Goal: Task Accomplishment & Management: Use online tool/utility

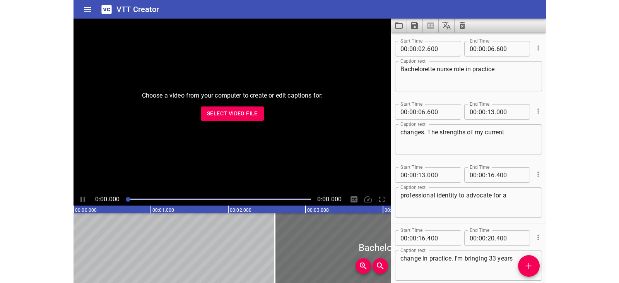
scroll to position [2371, 0]
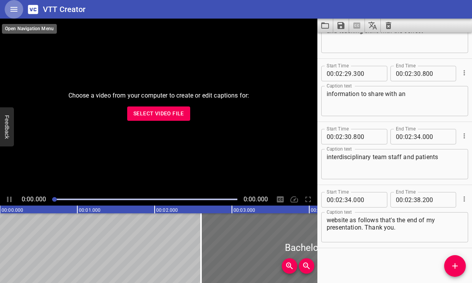
drag, startPoint x: 340, startPoint y: 29, endPoint x: 18, endPoint y: 9, distance: 322.5
click at [18, 9] on icon "Home" at bounding box center [13, 9] width 9 height 9
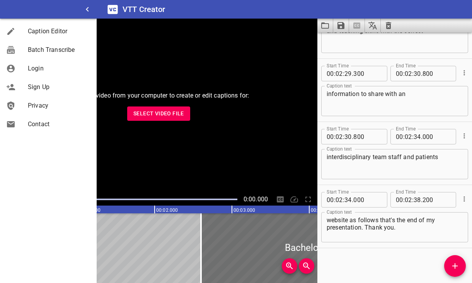
drag, startPoint x: 329, startPoint y: 27, endPoint x: 279, endPoint y: 32, distance: 50.5
click at [279, 32] on div "Choose a video from your computer to create or edit captions for: Select Video …" at bounding box center [159, 106] width 318 height 174
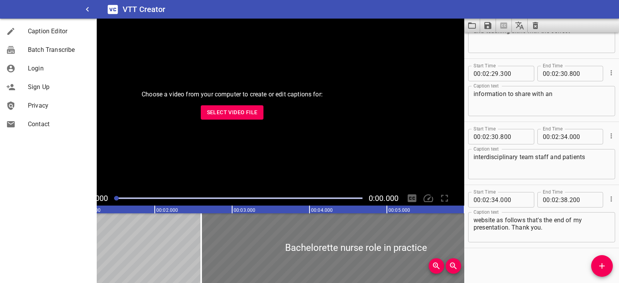
click at [391, 237] on div at bounding box center [355, 248] width 309 height 70
click at [288, 237] on div at bounding box center [355, 248] width 309 height 70
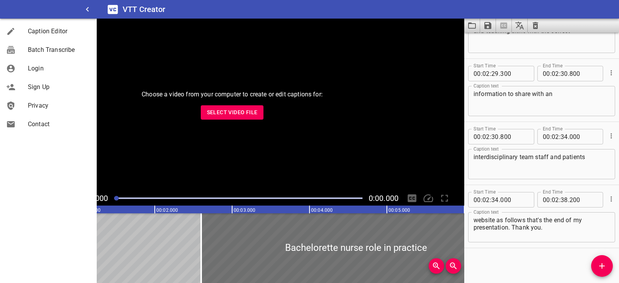
click at [127, 85] on div "Choose a video from your computer to create or edit captions for: Select Video …" at bounding box center [232, 105] width 464 height 172
click at [87, 10] on icon "button" at bounding box center [87, 9] width 3 height 5
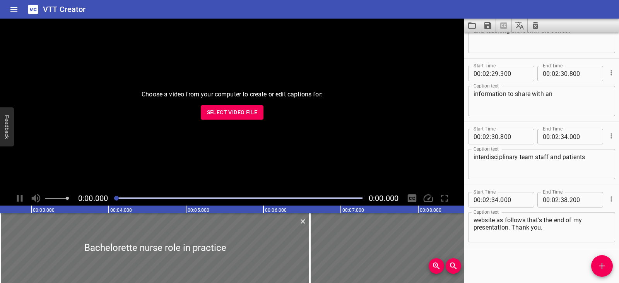
scroll to position [0, 201]
click at [236, 251] on div at bounding box center [154, 248] width 309 height 70
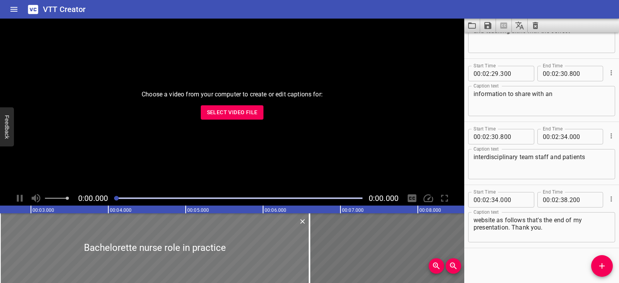
click at [236, 251] on div at bounding box center [154, 248] width 309 height 70
click at [237, 113] on span "Select Video File" at bounding box center [232, 113] width 51 height 10
click at [467, 23] on icon "Load captions from file" at bounding box center [471, 25] width 9 height 9
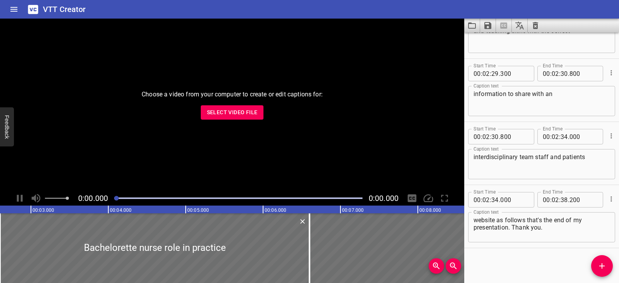
scroll to position [0, 0]
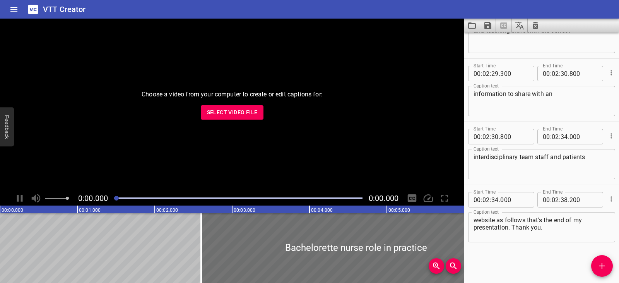
click at [276, 237] on div at bounding box center [355, 248] width 309 height 70
click at [264, 251] on div at bounding box center [355, 248] width 309 height 70
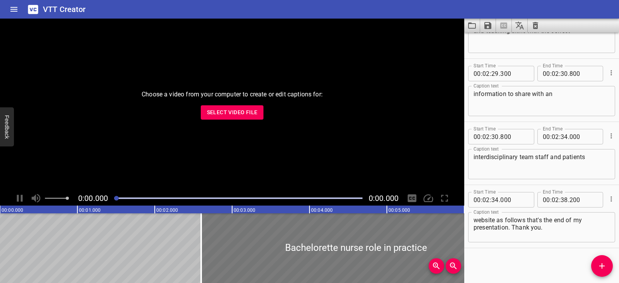
click at [264, 251] on div at bounding box center [355, 248] width 309 height 70
click at [380, 89] on div "Choose a video from your computer to create or edit captions for: Select Video …" at bounding box center [232, 105] width 464 height 172
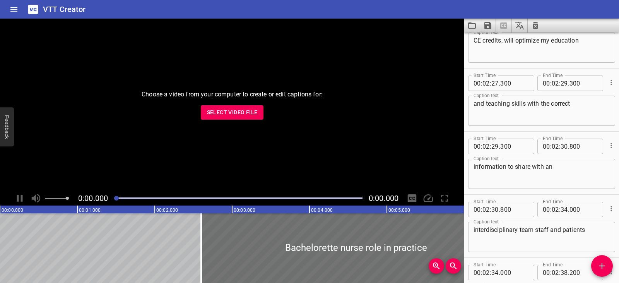
scroll to position [2371, 0]
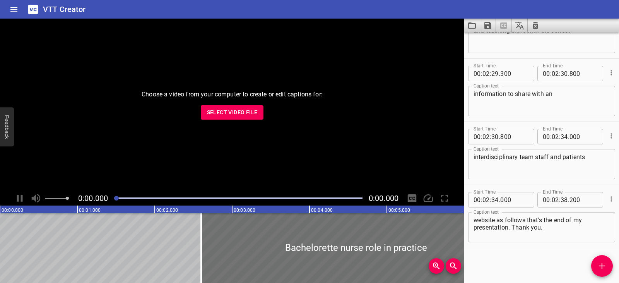
click at [472, 267] on div "Start Time 00 : 00 : 02 . 600 Start Time End Time 00 : 00 : 06 . 600 End Time C…" at bounding box center [541, 157] width 155 height 250
click at [13, 7] on icon "Home" at bounding box center [13, 9] width 7 height 5
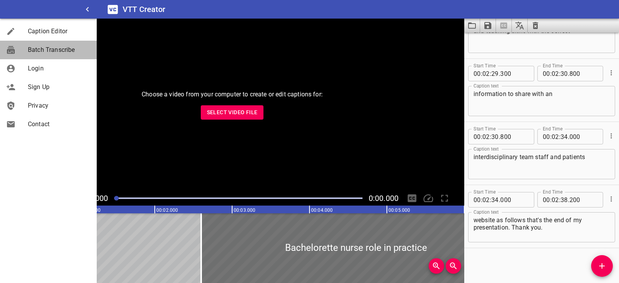
click at [40, 50] on span "Batch Transcribe" at bounding box center [59, 49] width 63 height 9
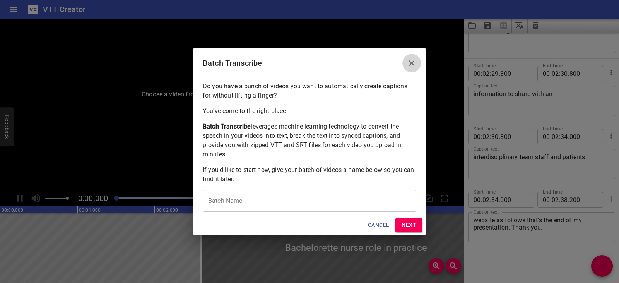
click at [415, 61] on icon "Close" at bounding box center [411, 62] width 9 height 9
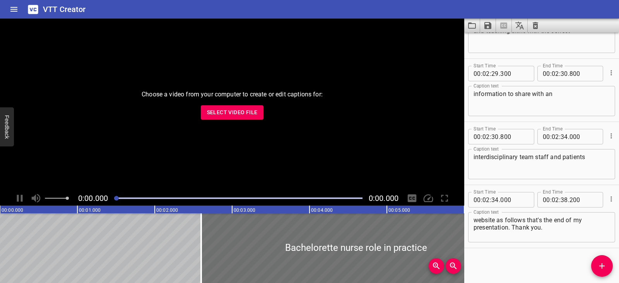
click at [9, 122] on button "Feedback" at bounding box center [7, 127] width 14 height 39
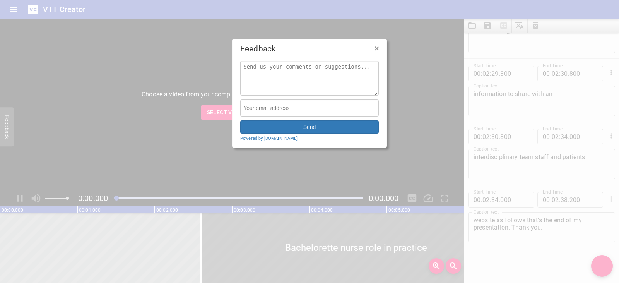
click at [376, 47] on span "×" at bounding box center [376, 48] width 5 height 9
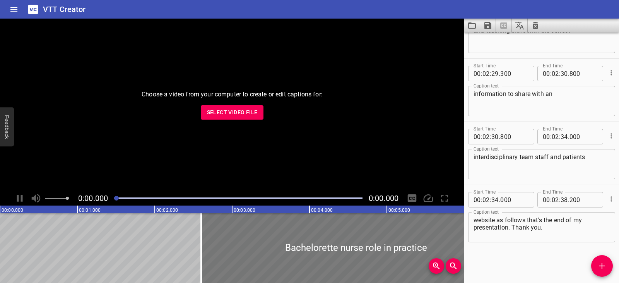
click at [371, 234] on div at bounding box center [355, 248] width 309 height 70
click at [413, 101] on div "Choose a video from your computer to create or edit captions for: Select Video …" at bounding box center [232, 105] width 464 height 172
click at [423, 85] on div "Choose a video from your computer to create or edit captions for: Select Video …" at bounding box center [232, 105] width 464 height 172
click at [310, 230] on div at bounding box center [355, 248] width 309 height 70
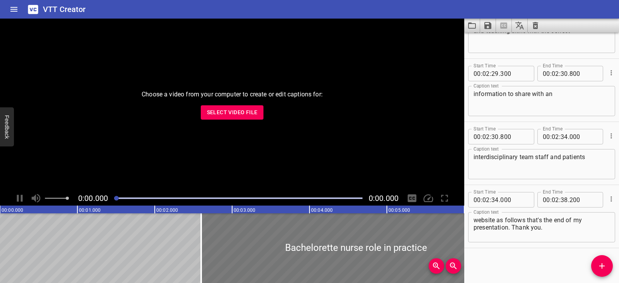
click at [336, 236] on div at bounding box center [355, 248] width 309 height 70
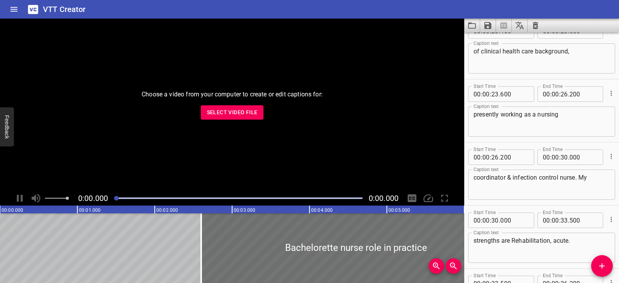
scroll to position [0, 0]
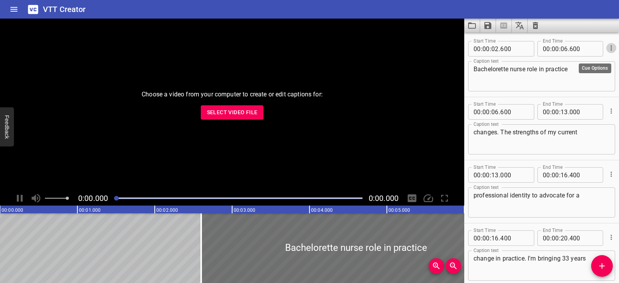
click at [472, 48] on icon "Cue Options" at bounding box center [611, 48] width 8 height 8
click at [388, 82] on div at bounding box center [309, 141] width 619 height 283
click at [15, 7] on icon "Home" at bounding box center [13, 9] width 7 height 5
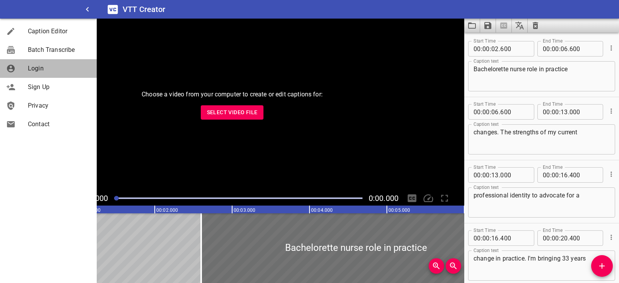
click at [30, 65] on span "Login" at bounding box center [59, 68] width 63 height 9
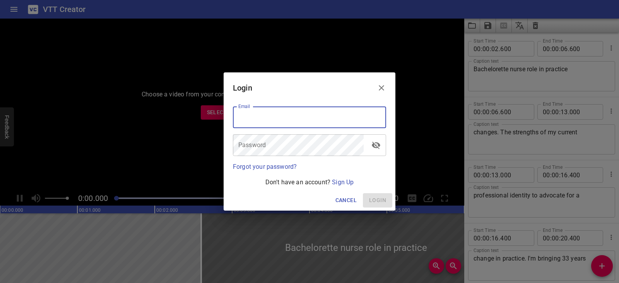
click at [271, 118] on input "email" at bounding box center [309, 117] width 153 height 22
type input "[EMAIL_ADDRESS][DOMAIN_NAME]"
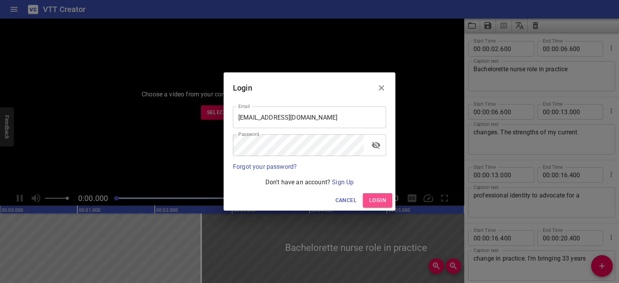
click at [378, 198] on span "Login" at bounding box center [377, 200] width 17 height 10
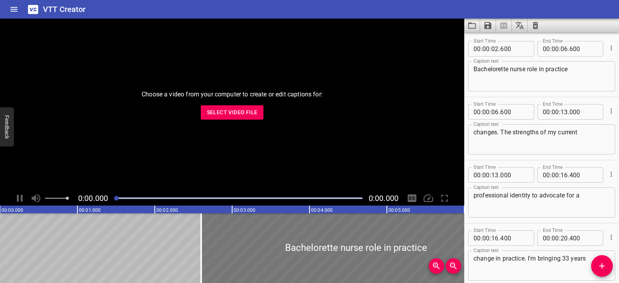
click at [330, 230] on div at bounding box center [355, 248] width 309 height 70
click at [411, 196] on div at bounding box center [412, 198] width 15 height 15
click at [446, 197] on div at bounding box center [444, 198] width 15 height 15
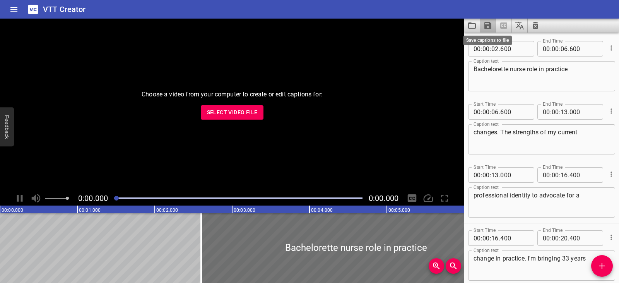
click at [472, 24] on icon "Save captions to file" at bounding box center [487, 25] width 9 height 9
click at [472, 43] on li "Save to VTT file" at bounding box center [508, 43] width 57 height 14
click at [472, 24] on icon "Save captions to file" at bounding box center [487, 25] width 9 height 9
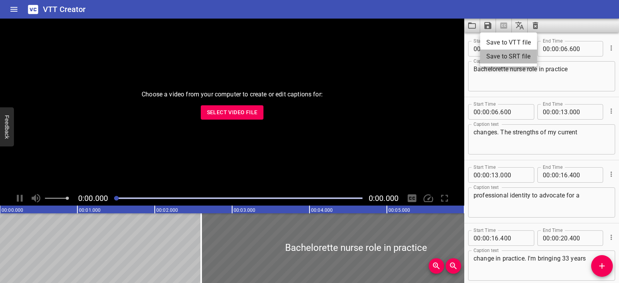
click at [472, 54] on li "Save to SRT file" at bounding box center [508, 57] width 57 height 14
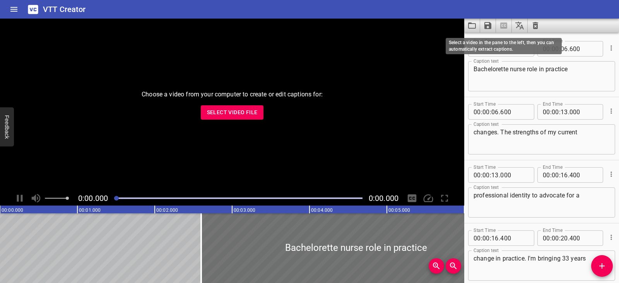
click at [472, 26] on span at bounding box center [504, 26] width 16 height 14
